Goal: Task Accomplishment & Management: Use online tool/utility

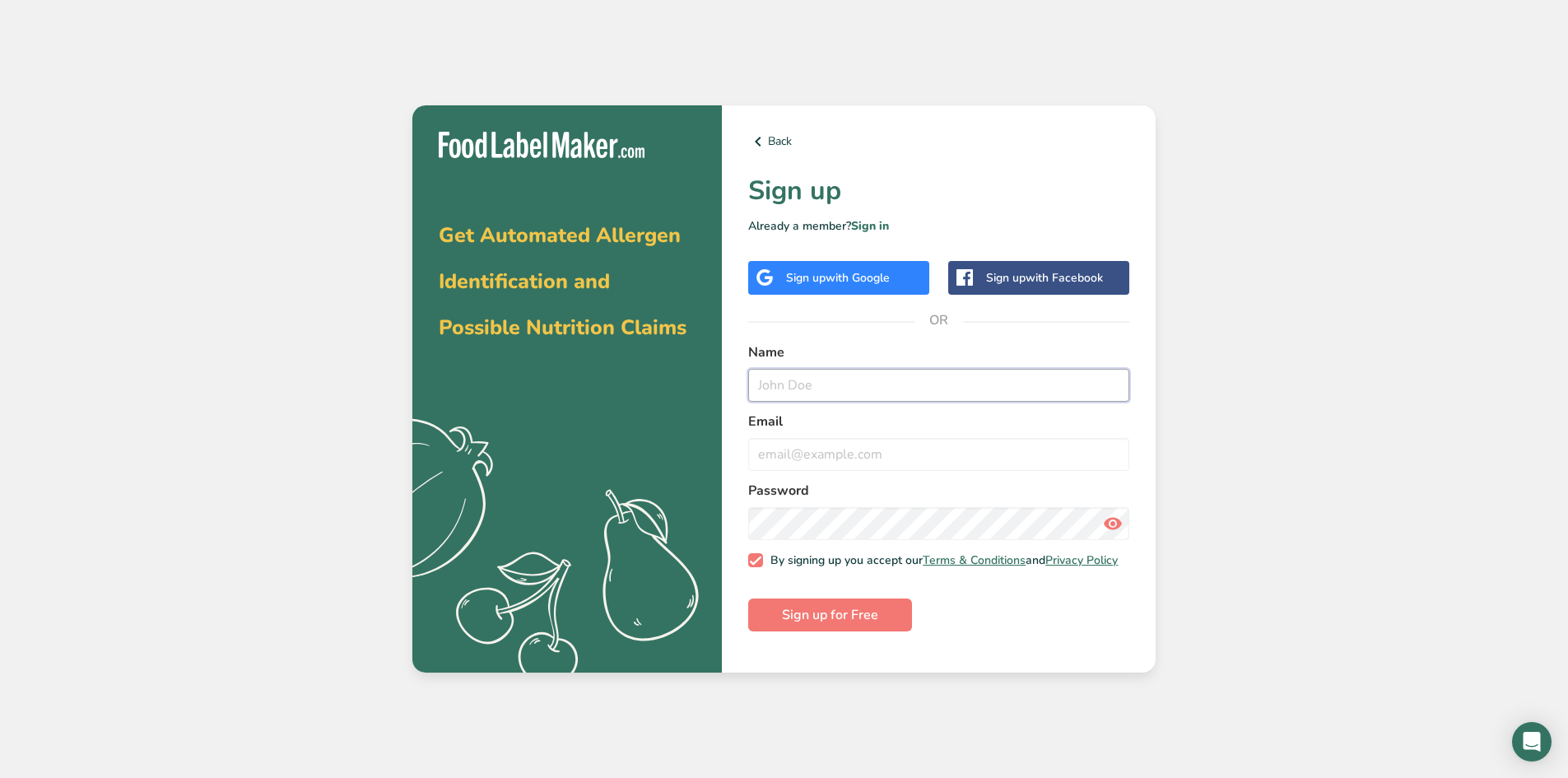
click at [845, 387] on input "text" at bounding box center [939, 384] width 381 height 33
click at [873, 219] on link "Sign in" at bounding box center [870, 226] width 38 height 16
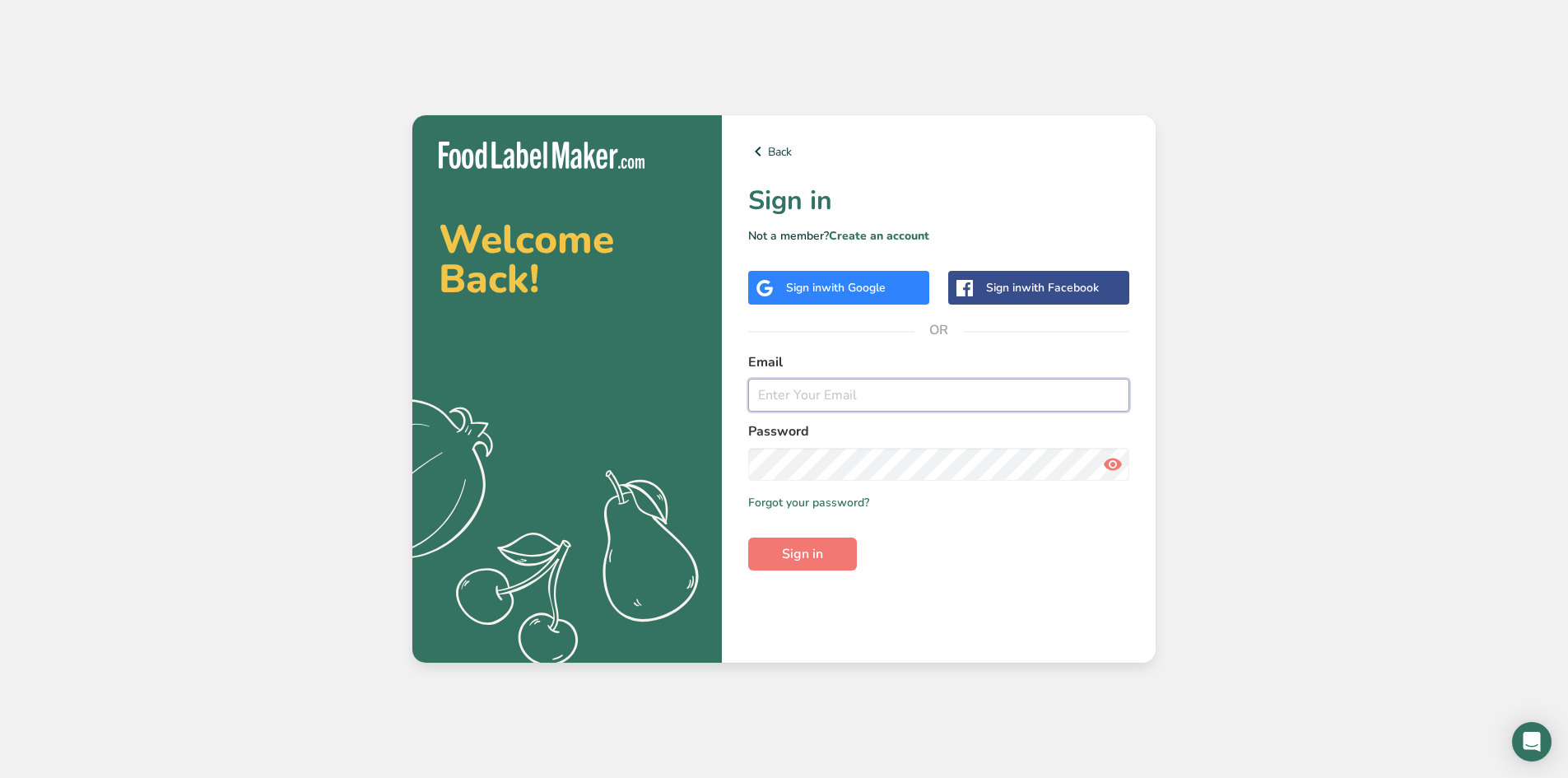
click at [836, 394] on input "email" at bounding box center [939, 394] width 381 height 33
click at [749, 538] on button "Sign in" at bounding box center [803, 554] width 109 height 33
click at [1101, 457] on span at bounding box center [1113, 464] width 33 height 33
click at [749, 538] on button "Sign in" at bounding box center [803, 554] width 109 height 33
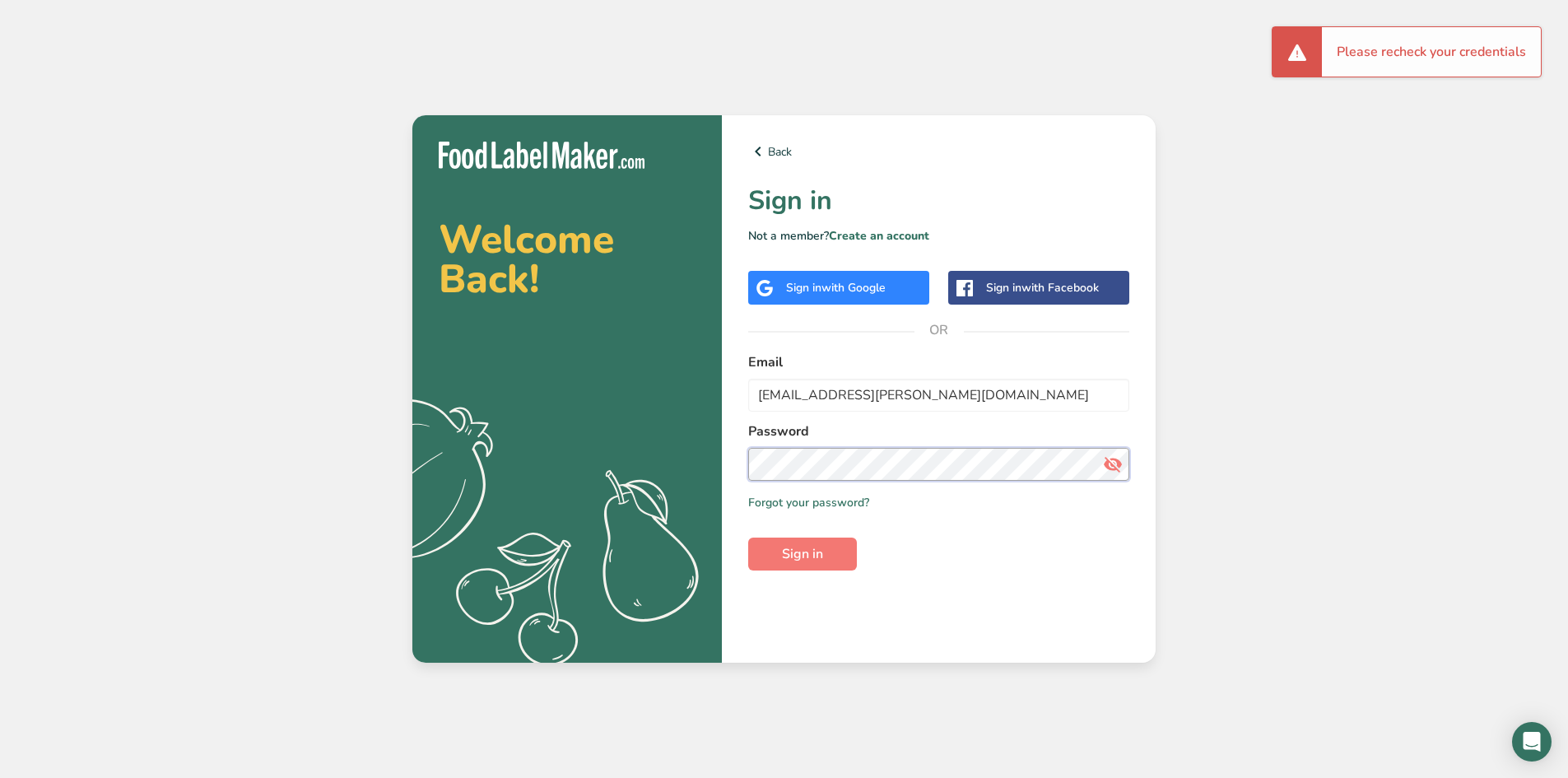
click at [627, 457] on section "Welcome Back! .a{fill:#f5f3ed;} Back Sign in Not a member? Create an account Si…" at bounding box center [784, 389] width 744 height 547
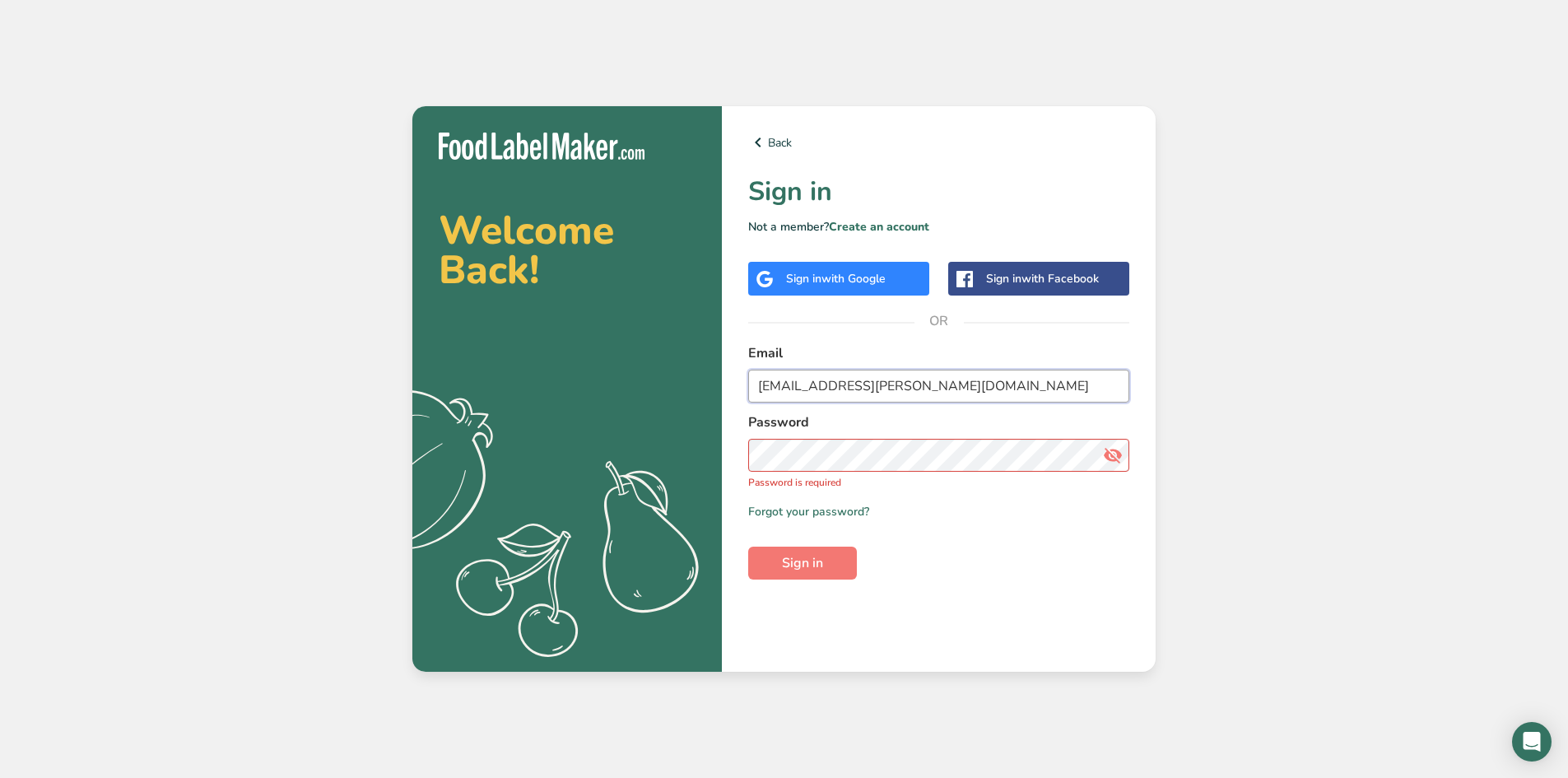
click at [946, 381] on input "[EMAIL_ADDRESS][PERSON_NAME][DOMAIN_NAME]" at bounding box center [939, 385] width 381 height 33
paste input "River.[PERSON_NAME]"
type input "[EMAIL_ADDRESS][PERSON_NAME][DOMAIN_NAME]"
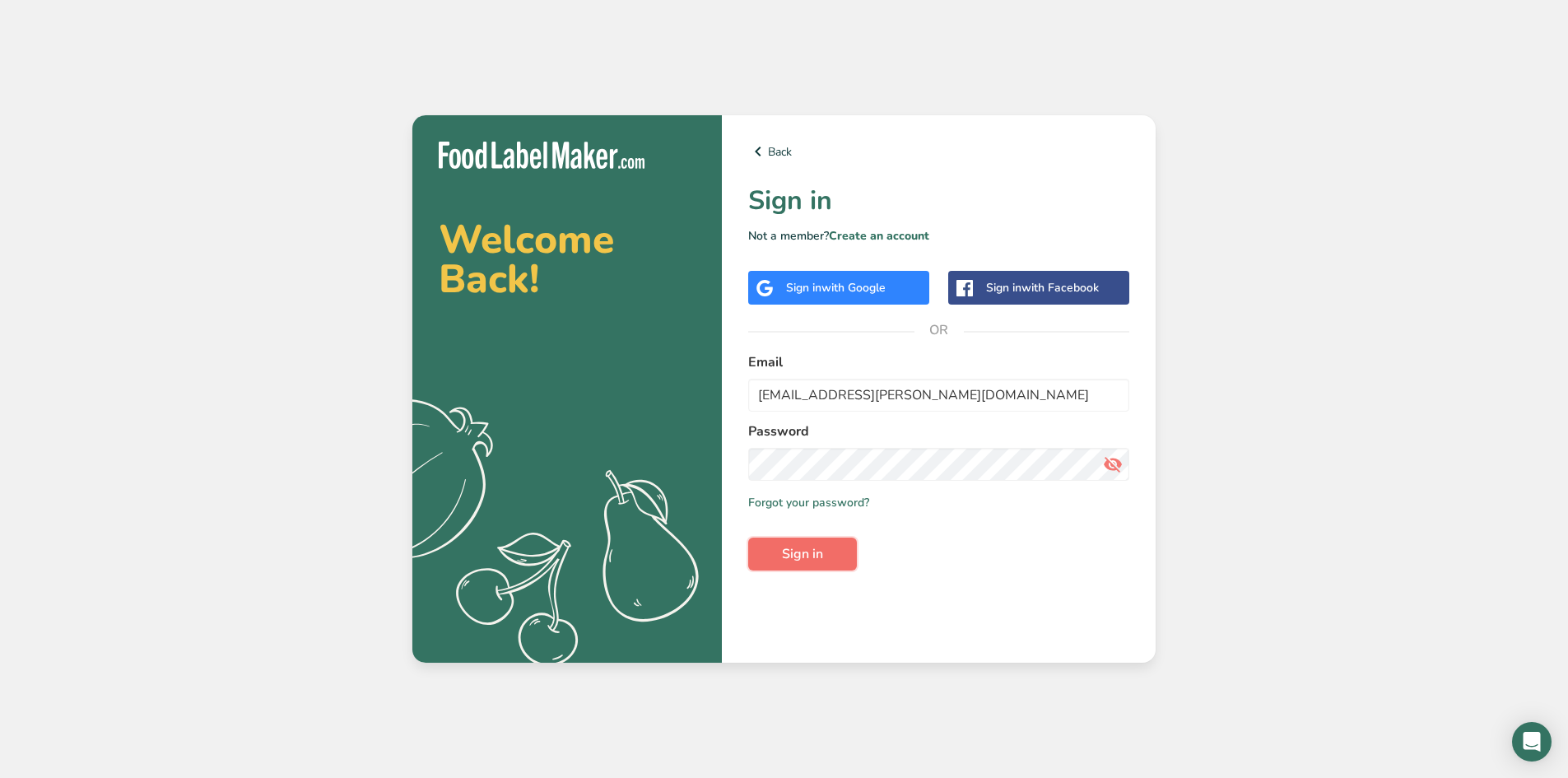
click at [810, 540] on button "Sign in" at bounding box center [803, 554] width 109 height 33
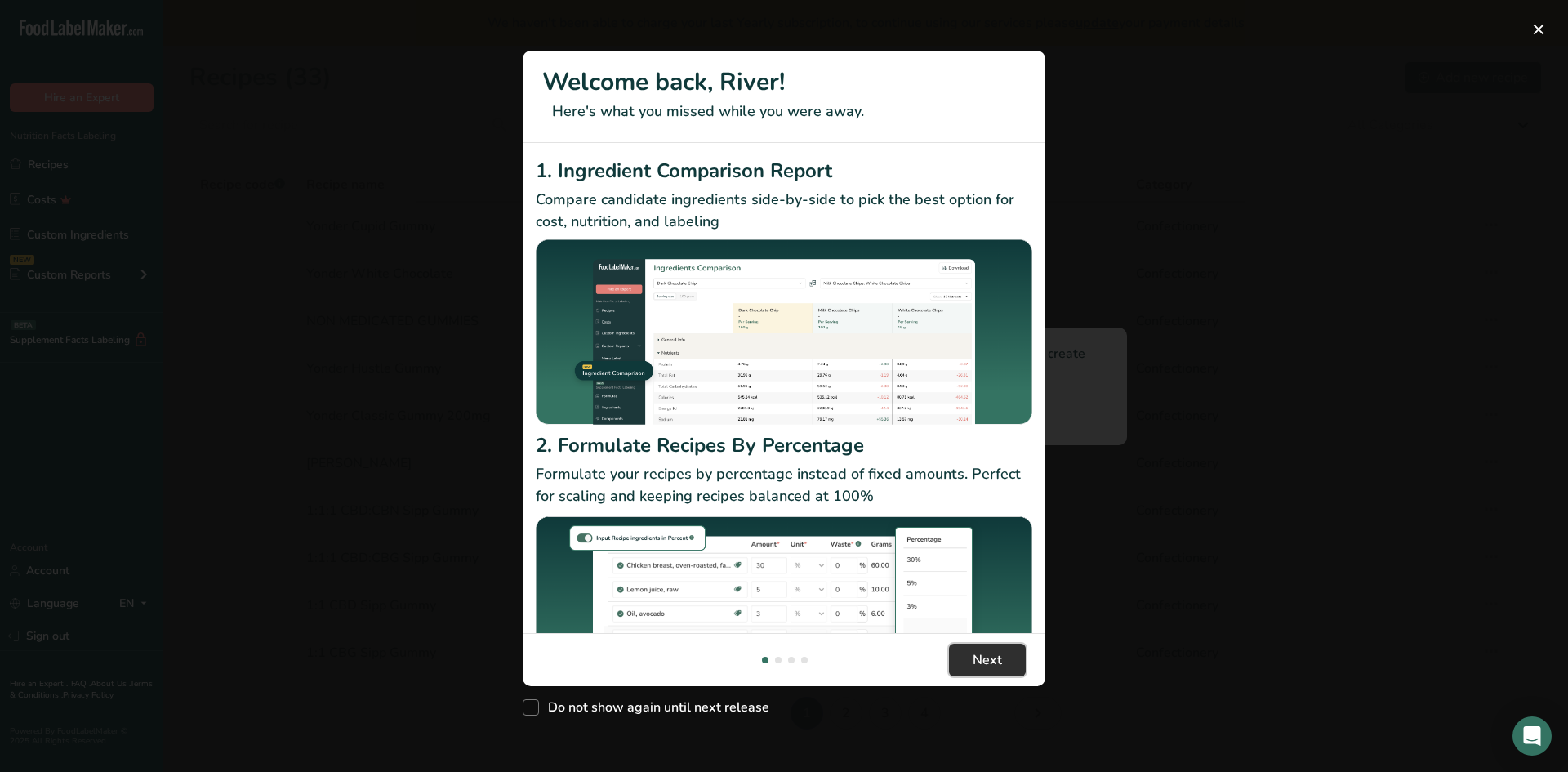
click at [975, 662] on span "Next" at bounding box center [987, 659] width 29 height 19
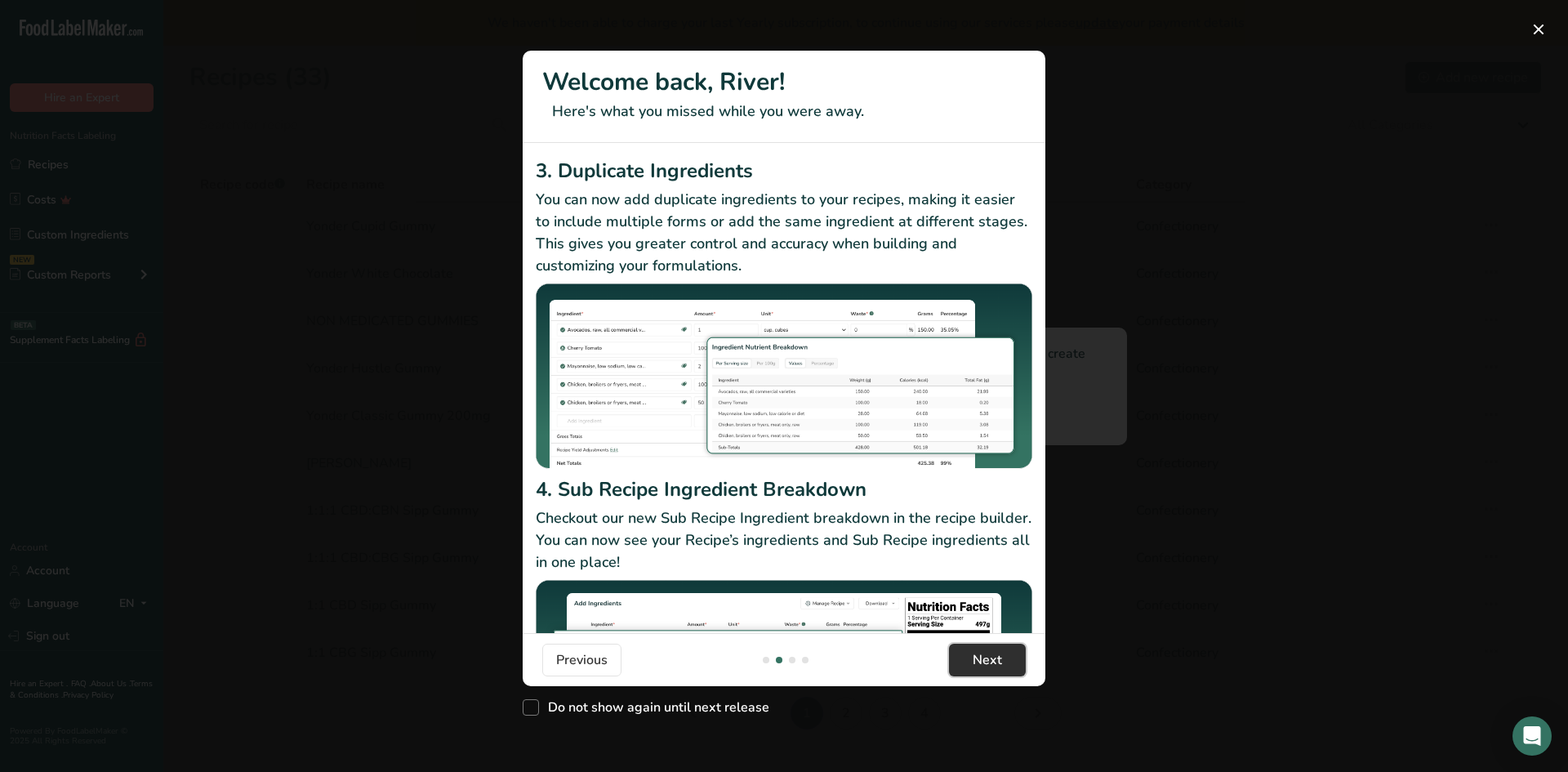
click at [975, 662] on span "Next" at bounding box center [987, 659] width 29 height 19
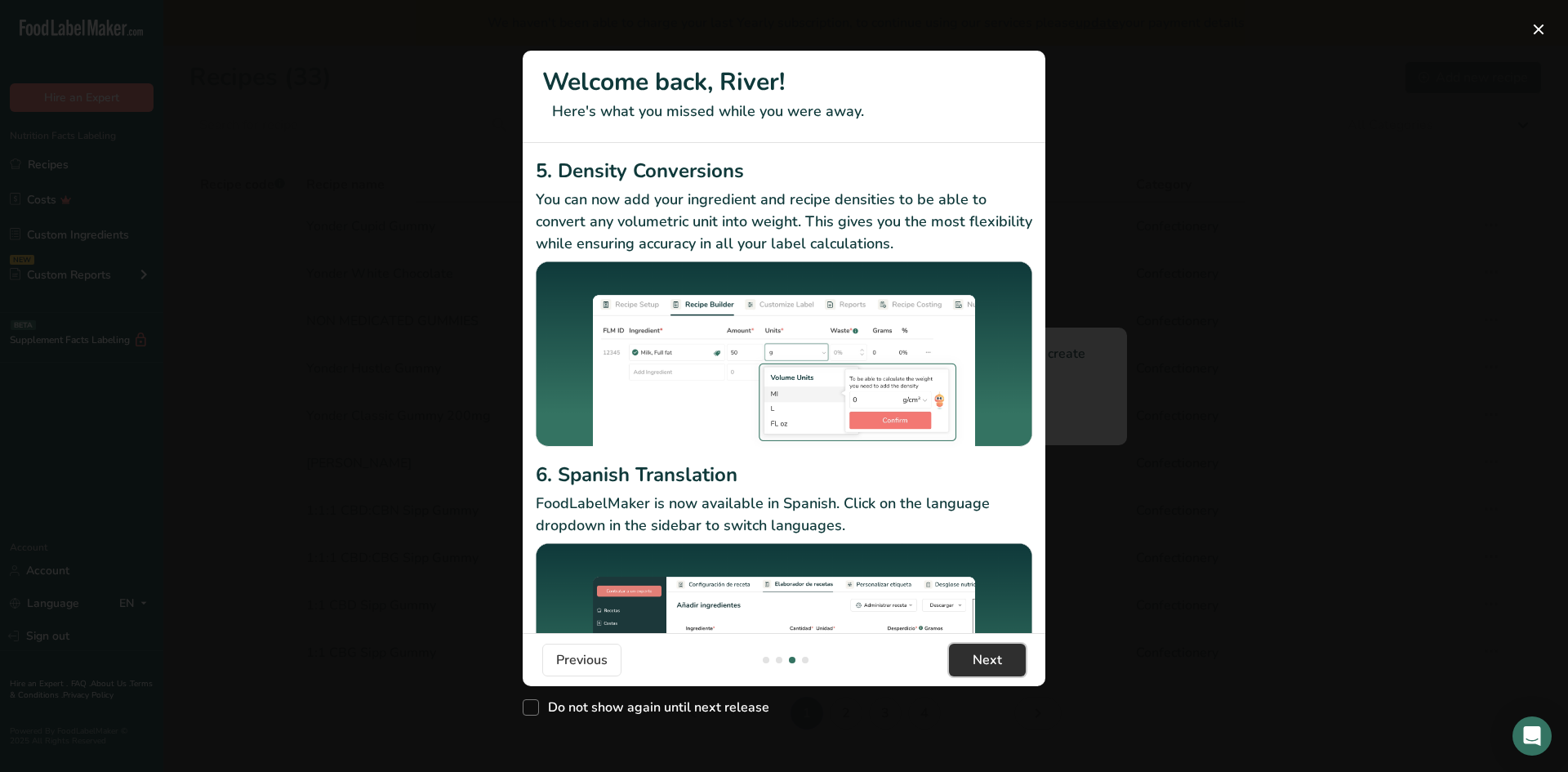
click at [975, 662] on span "Next" at bounding box center [987, 659] width 29 height 19
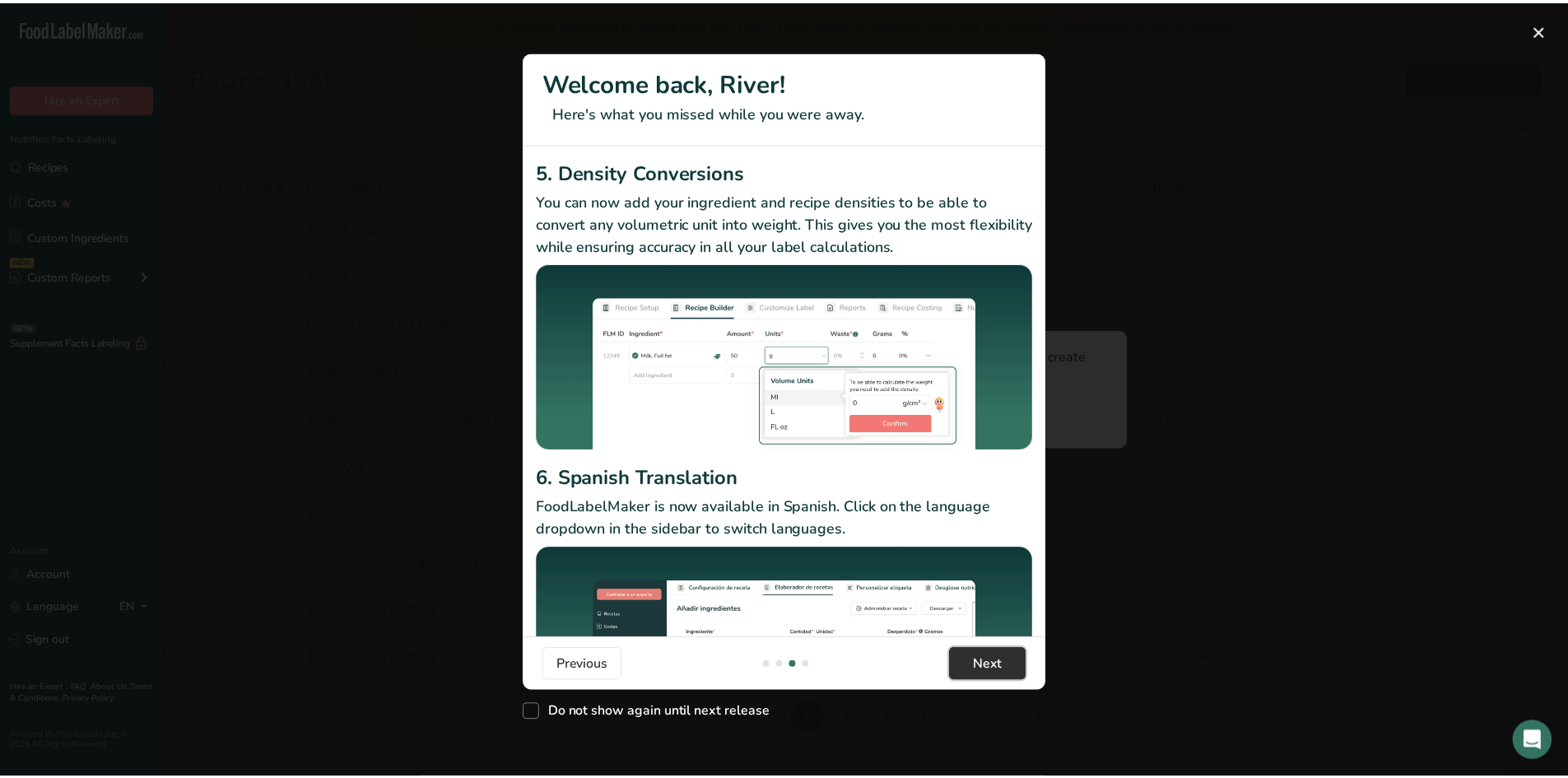
scroll to position [0, 1581]
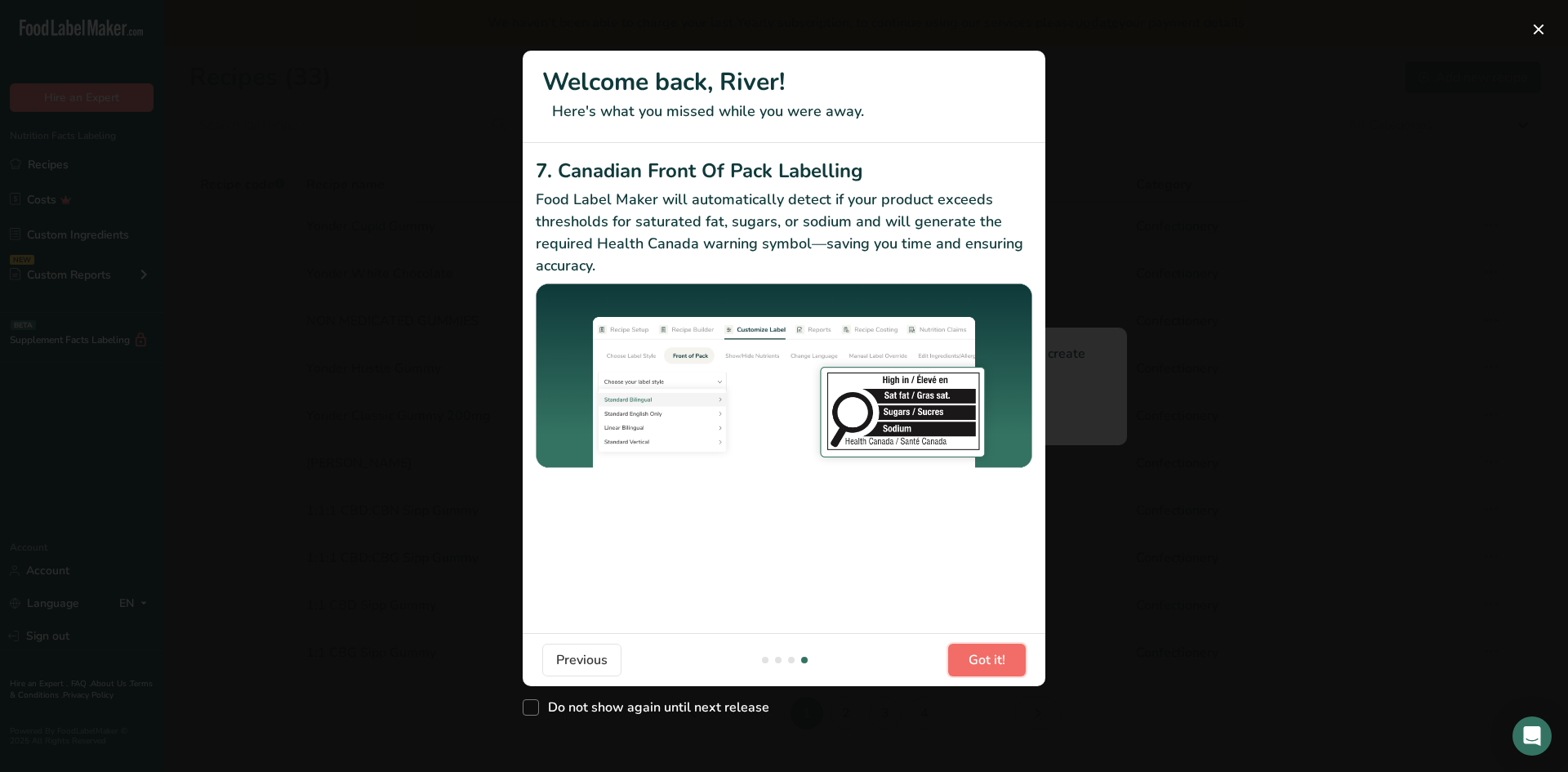
click at [975, 662] on span "Got it!" at bounding box center [987, 659] width 37 height 19
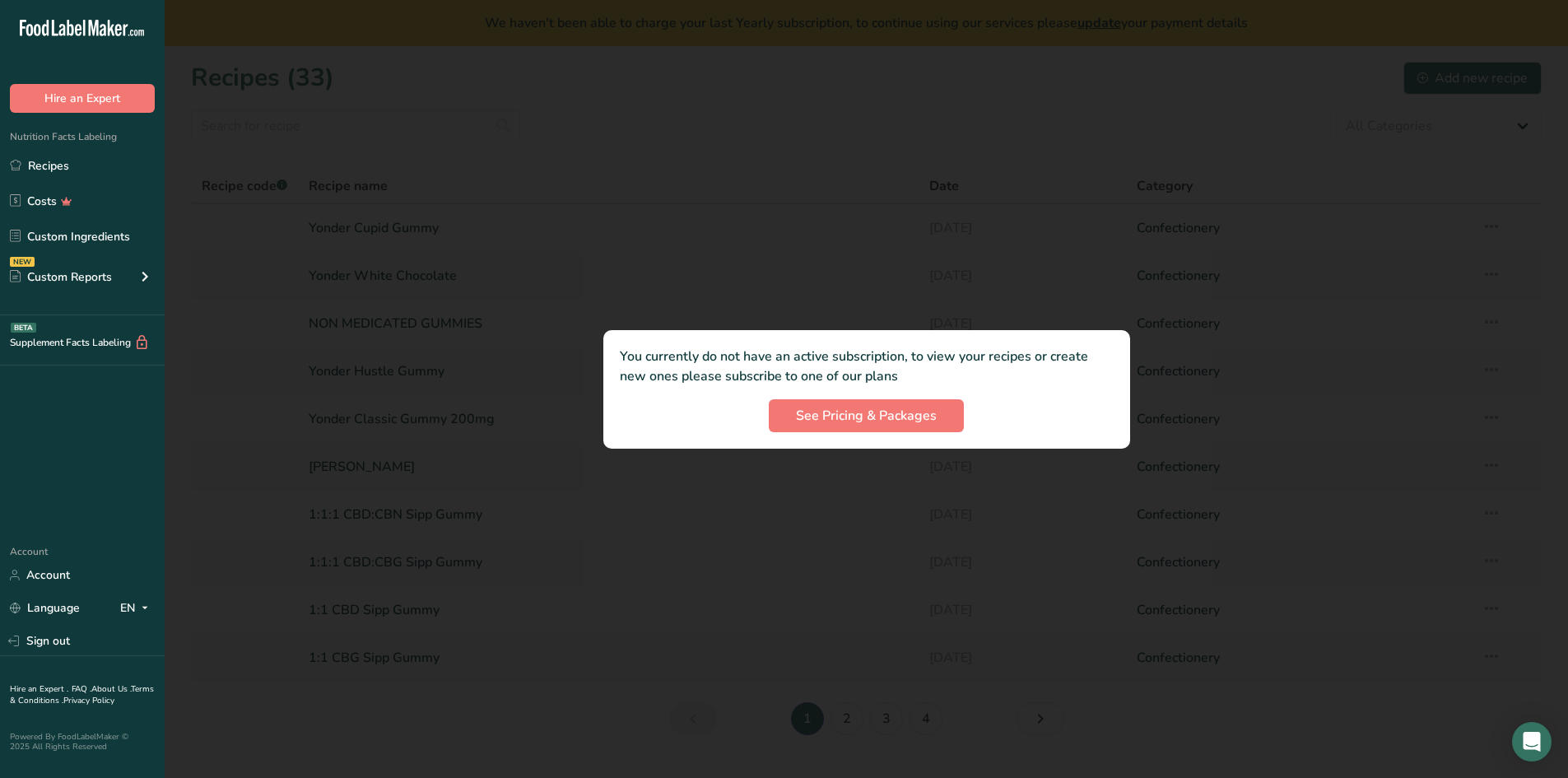
click at [861, 117] on div at bounding box center [866, 389] width 1404 height 778
